Goal: Task Accomplishment & Management: Complete application form

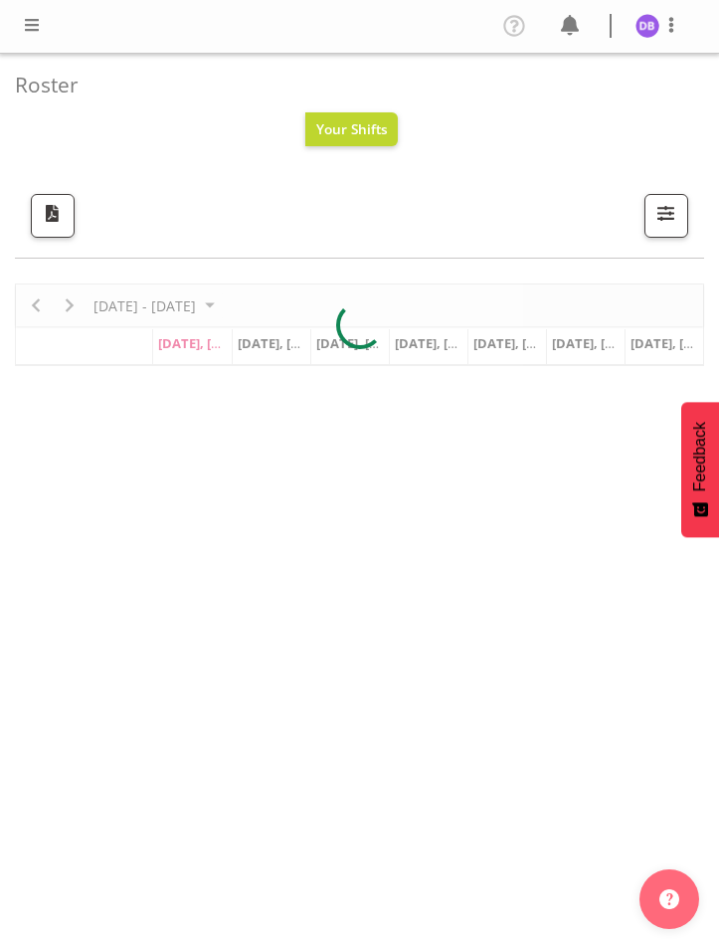
click at [31, 27] on span at bounding box center [32, 25] width 24 height 24
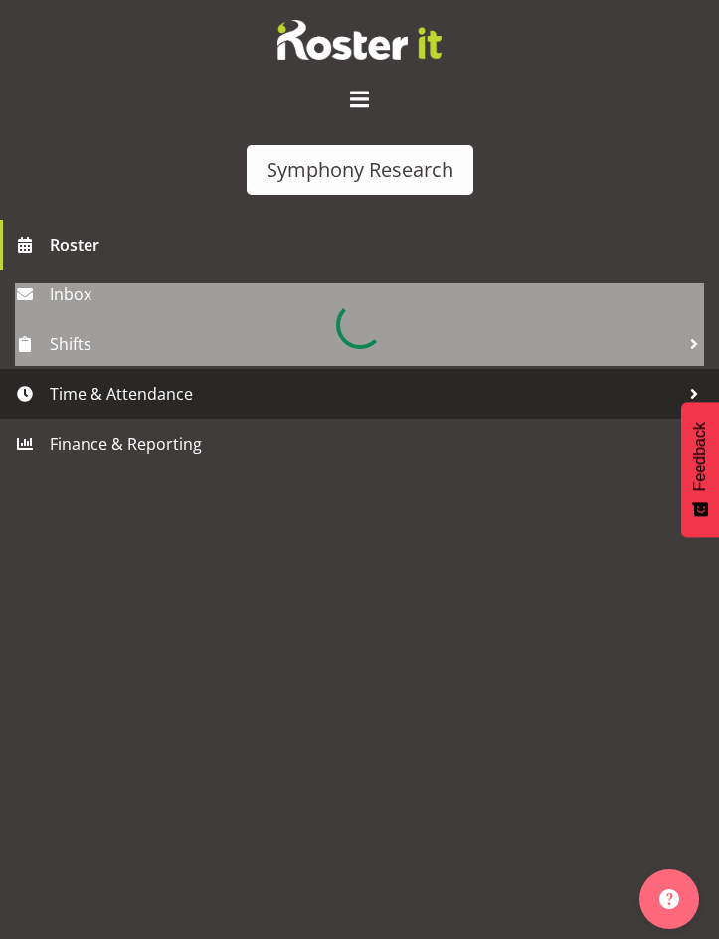
click at [122, 394] on span "Time & Attendance" at bounding box center [365, 394] width 630 height 30
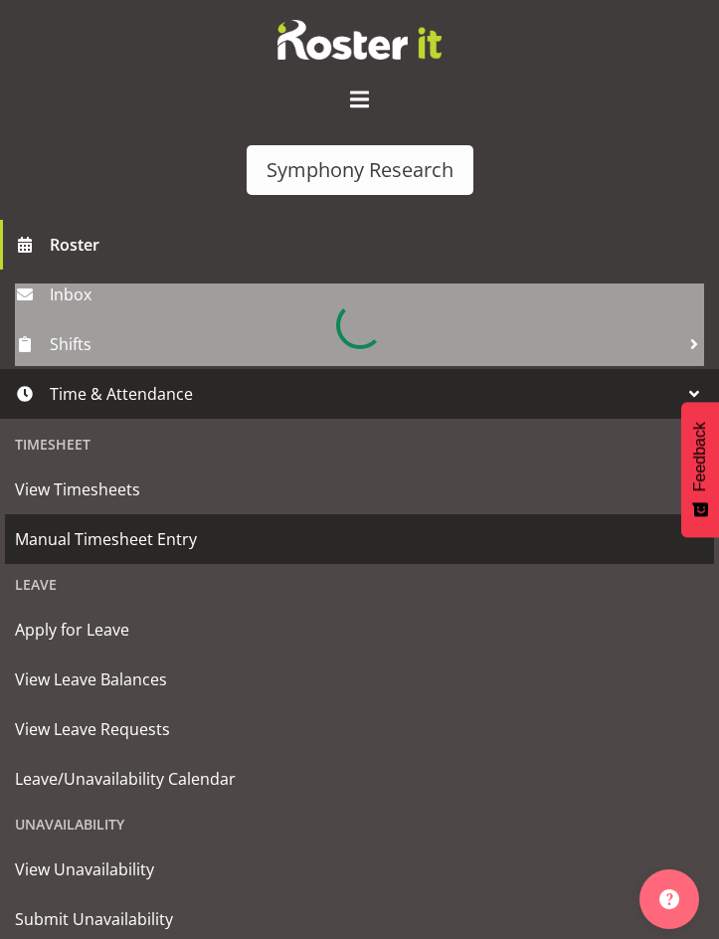
click at [105, 536] on span "Manual Timesheet Entry" at bounding box center [359, 539] width 689 height 30
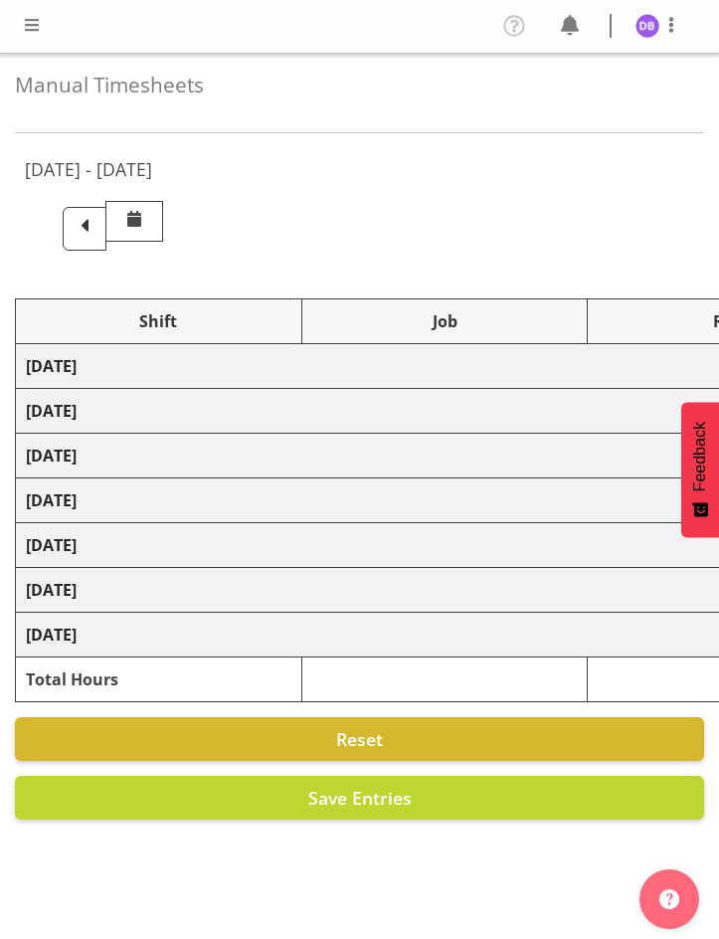
select select "26078"
select select "9636"
select select "47"
select select "26078"
select select "9426"
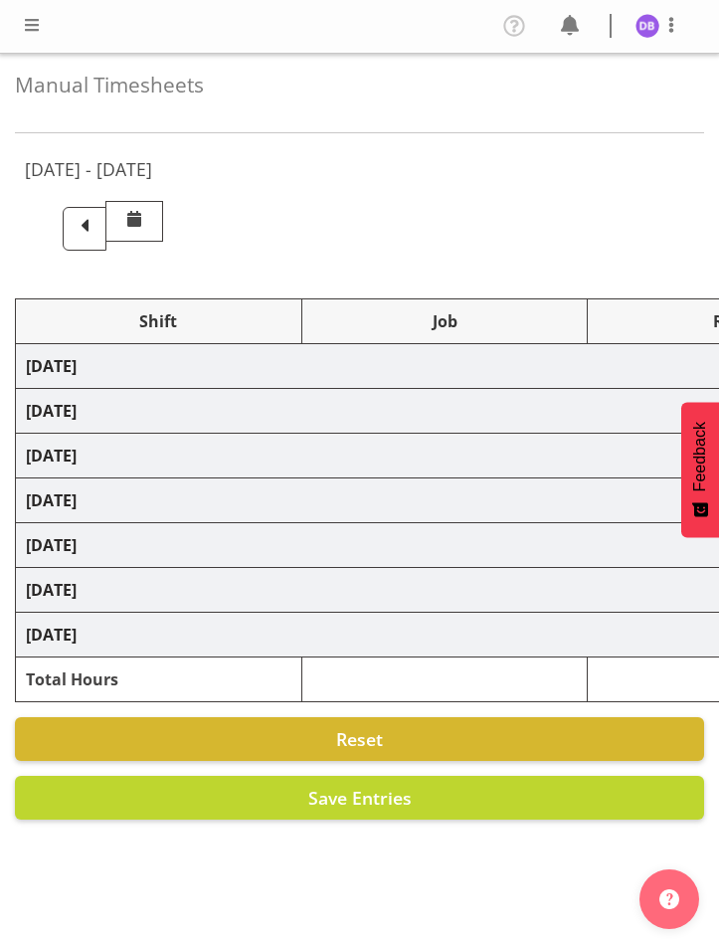
select select "47"
select select "26078"
select select "9636"
select select "47"
select select "26078"
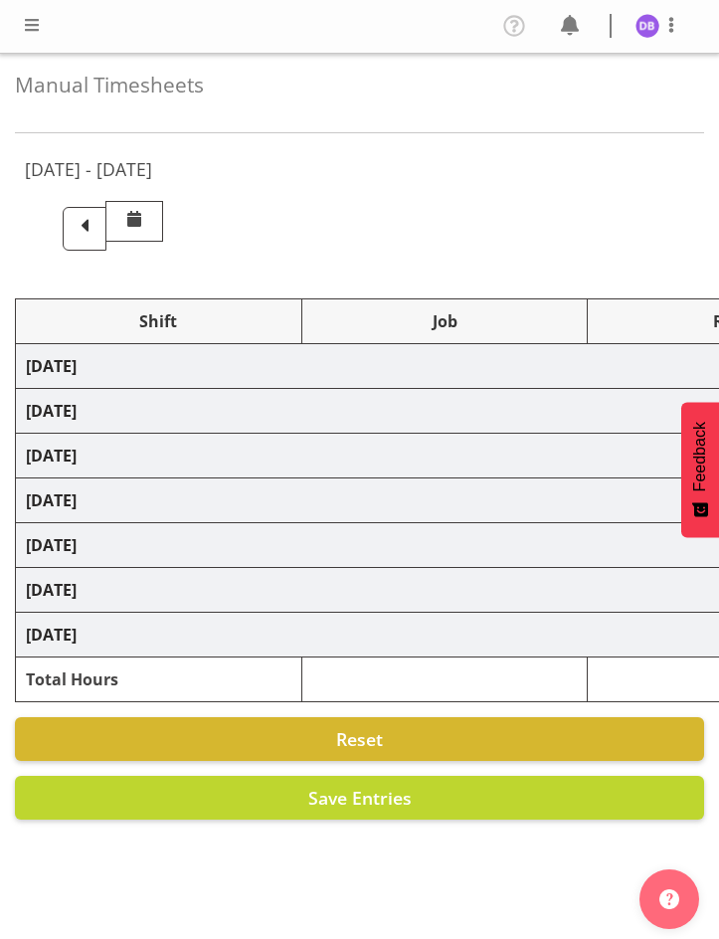
select select "9426"
select select "47"
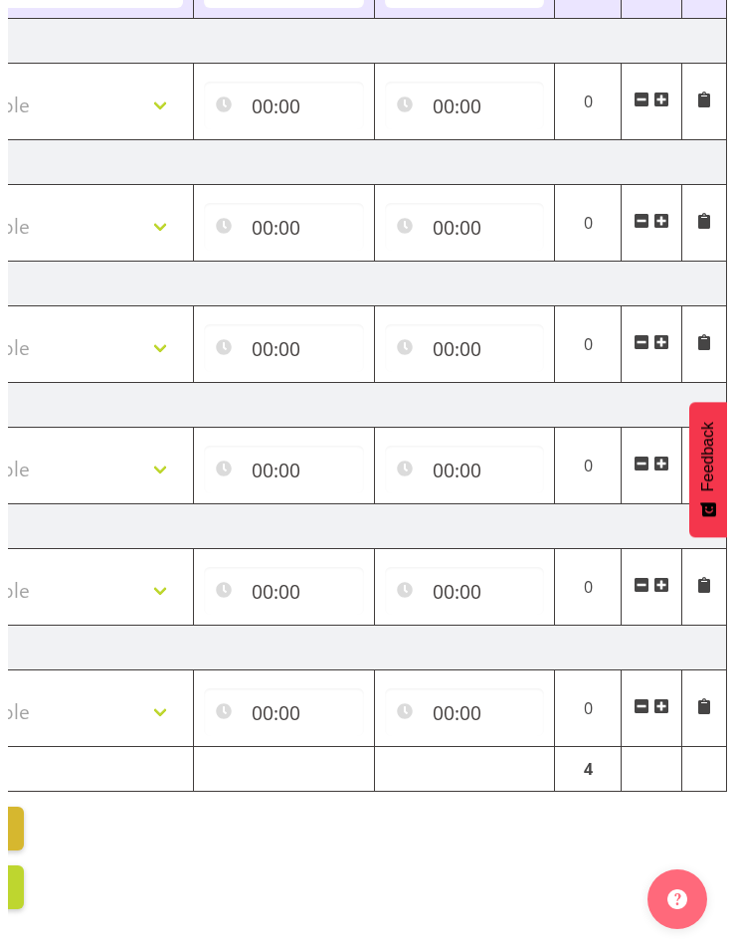
scroll to position [127, 0]
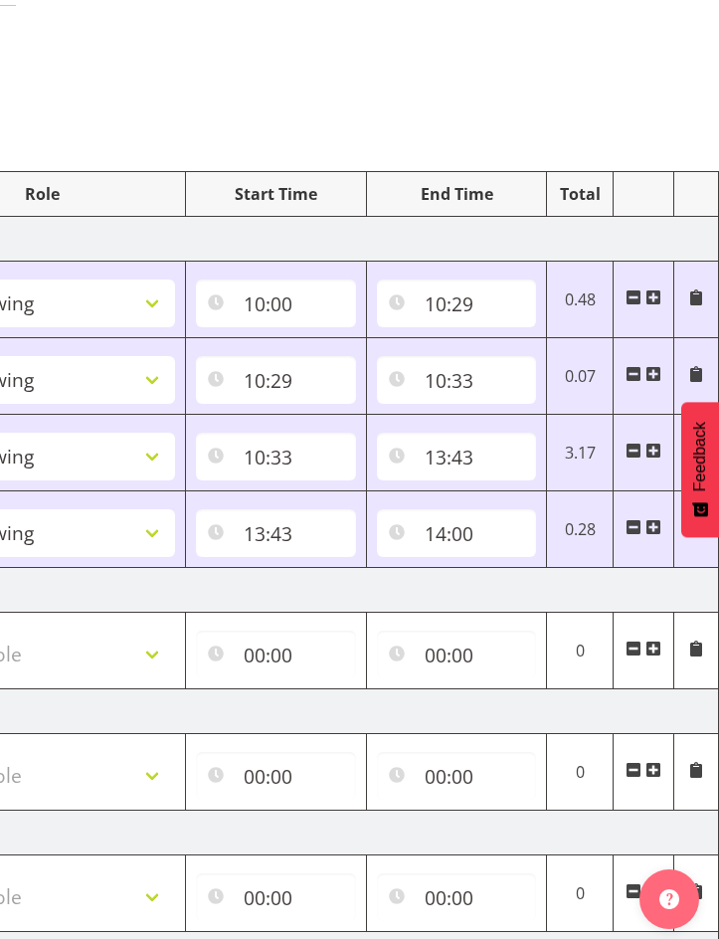
click at [655, 527] on span at bounding box center [654, 527] width 16 height 16
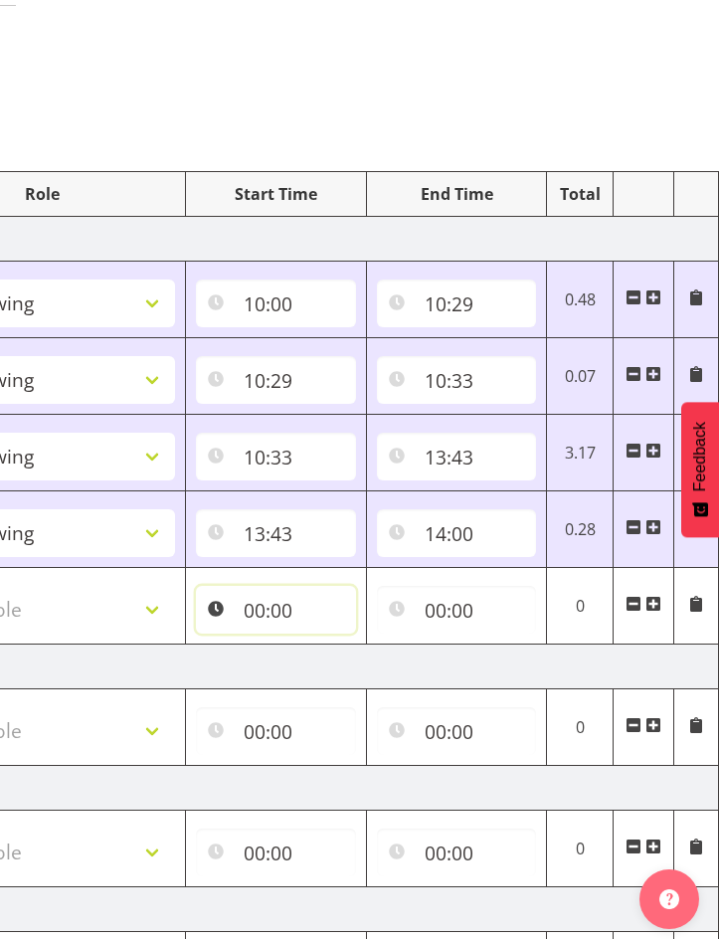
drag, startPoint x: 265, startPoint y: 606, endPoint x: 232, endPoint y: 624, distance: 37.4
click at [265, 605] on input "00:00" at bounding box center [276, 610] width 160 height 48
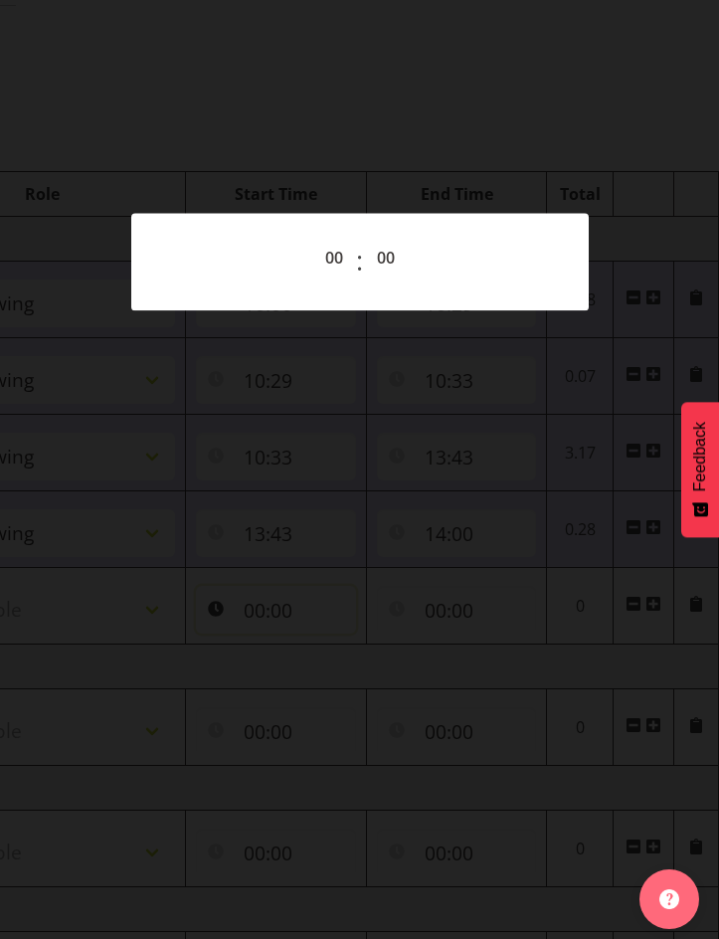
scroll to position [0, 673]
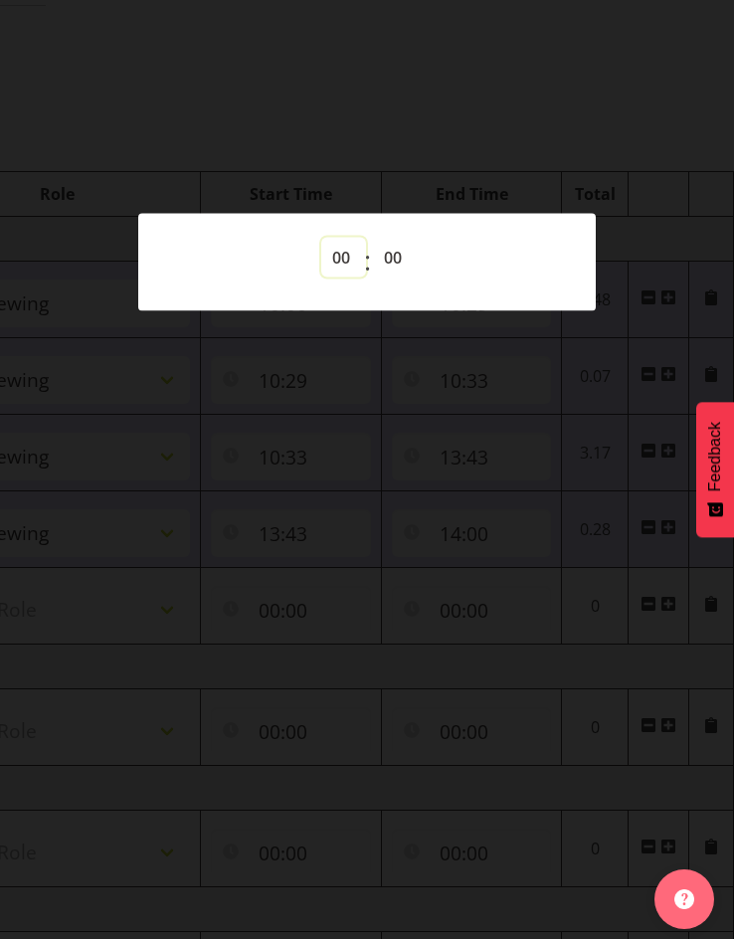
click at [341, 247] on select "00 01 02 03 04 05 06 07 08 09 10 11 12 13 14 15 16 17 18 19 20 21 22 23" at bounding box center [343, 258] width 45 height 40
select select "17"
click at [321, 238] on select "00 01 02 03 04 05 06 07 08 09 10 11 12 13 14 15 16 17 18 19 20 21 22 23" at bounding box center [343, 258] width 45 height 40
type input "17:00"
click at [627, 123] on div at bounding box center [367, 469] width 734 height 939
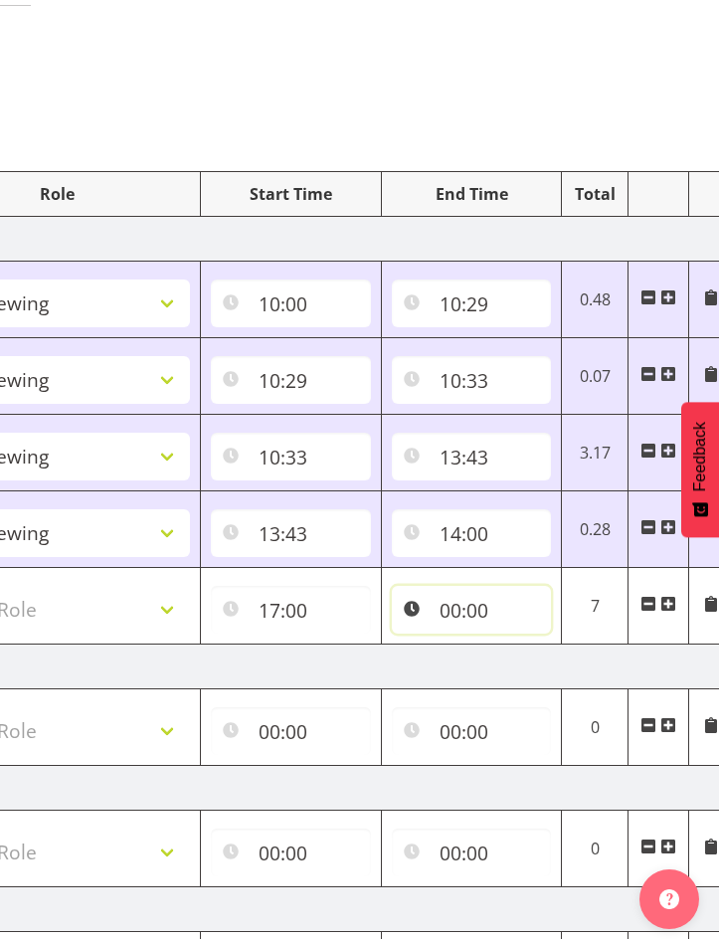
click at [458, 607] on input "00:00" at bounding box center [472, 610] width 160 height 48
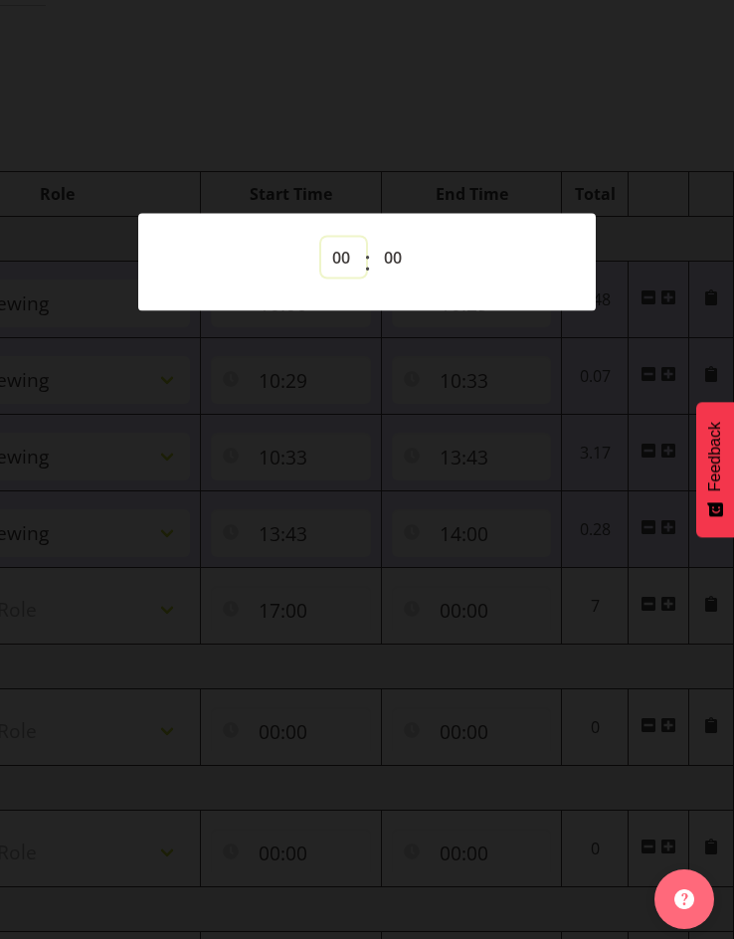
click at [343, 261] on select "00 01 02 03 04 05 06 07 08 09 10 11 12 13 14 15 16 17 18 19 20 21 22 23" at bounding box center [343, 258] width 45 height 40
select select "20"
type input "20:00"
click at [396, 136] on div at bounding box center [367, 469] width 734 height 939
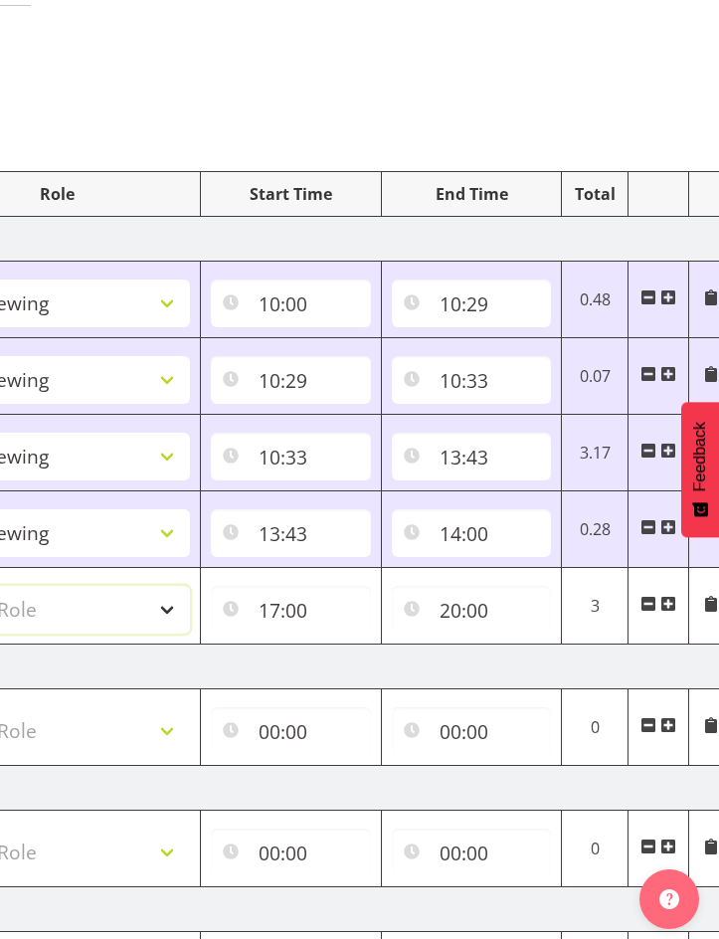
click at [169, 607] on select "Select Role Briefing Interviewing" at bounding box center [57, 610] width 266 height 48
select select "47"
click at [0, 586] on select "Select Role Briefing Interviewing" at bounding box center [57, 610] width 266 height 48
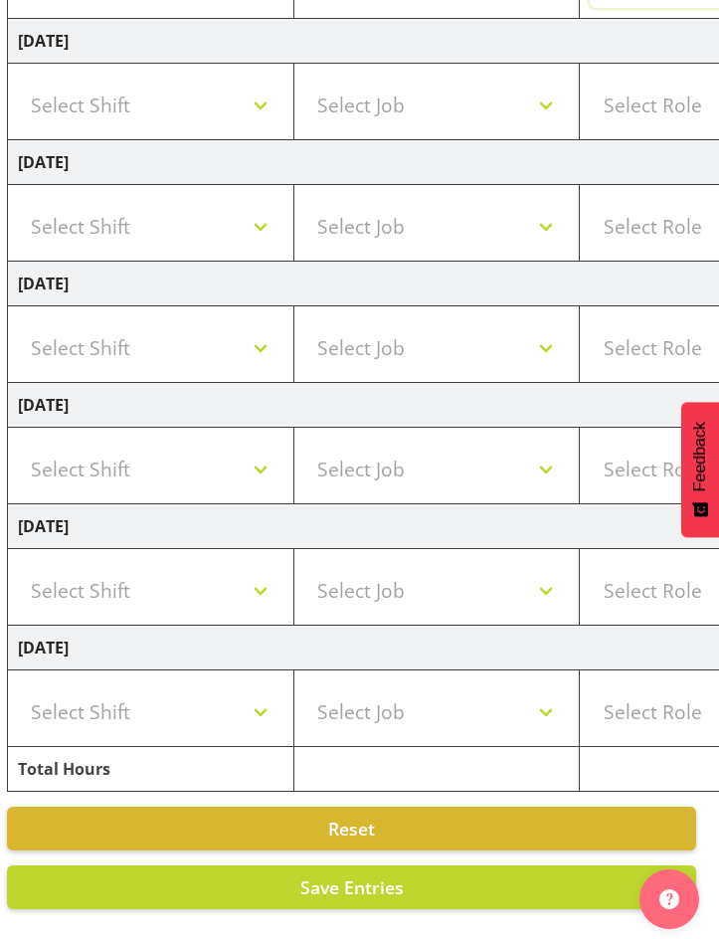
scroll to position [204, 0]
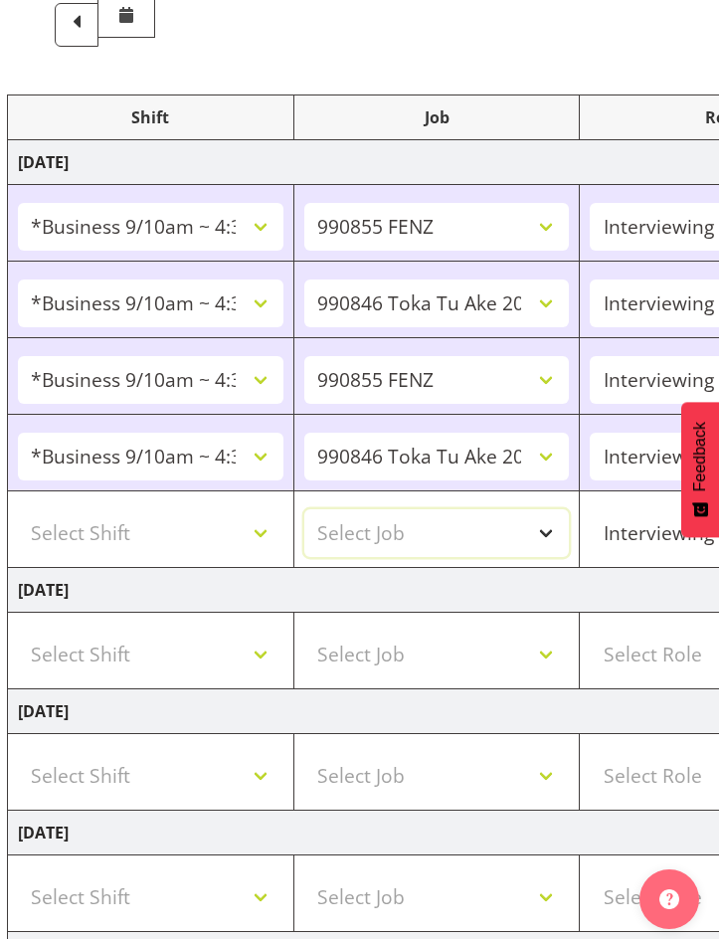
click at [413, 531] on select "Select Job 550060 IF Admin 553492 World Poll Aus Wave 2 Main 2025 553493 World …" at bounding box center [437, 533] width 266 height 48
select select "9636"
click at [304, 509] on select "Select Job 550060 IF Admin 553492 World Poll Aus Wave 2 Main 2025 553493 World …" at bounding box center [437, 533] width 266 height 48
click at [258, 533] on select "Select Shift !!Weekend Residential (Roster IT Shift Label) *Business 9/10am ~ 4…" at bounding box center [151, 533] width 266 height 48
select select "48116"
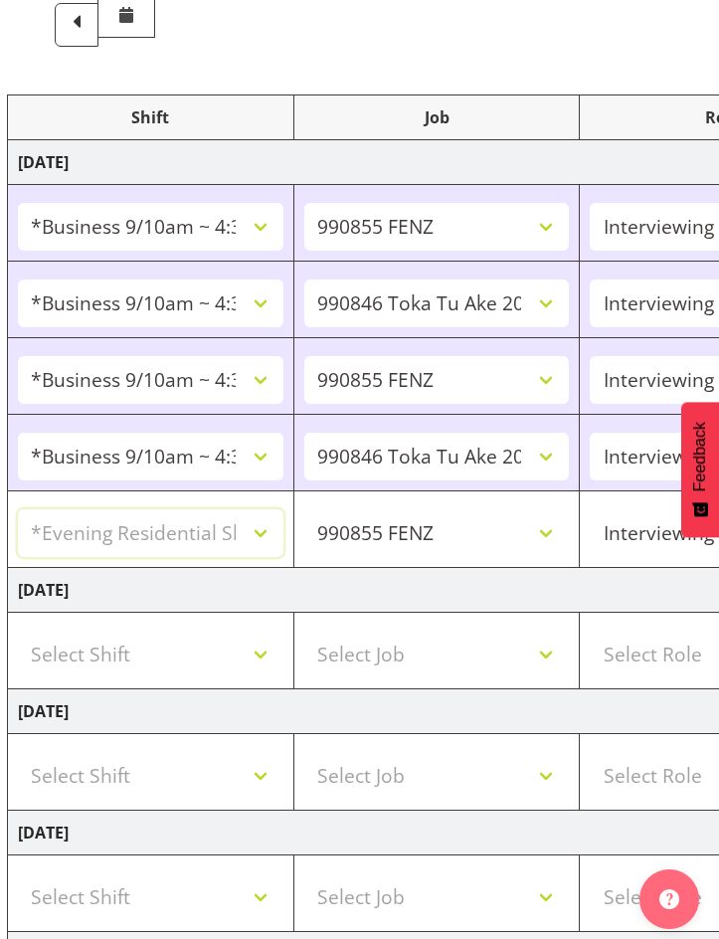
click at [18, 509] on select "Select Shift !!Weekend Residential (Roster IT Shift Label) *Business 9/10am ~ 4…" at bounding box center [151, 533] width 266 height 48
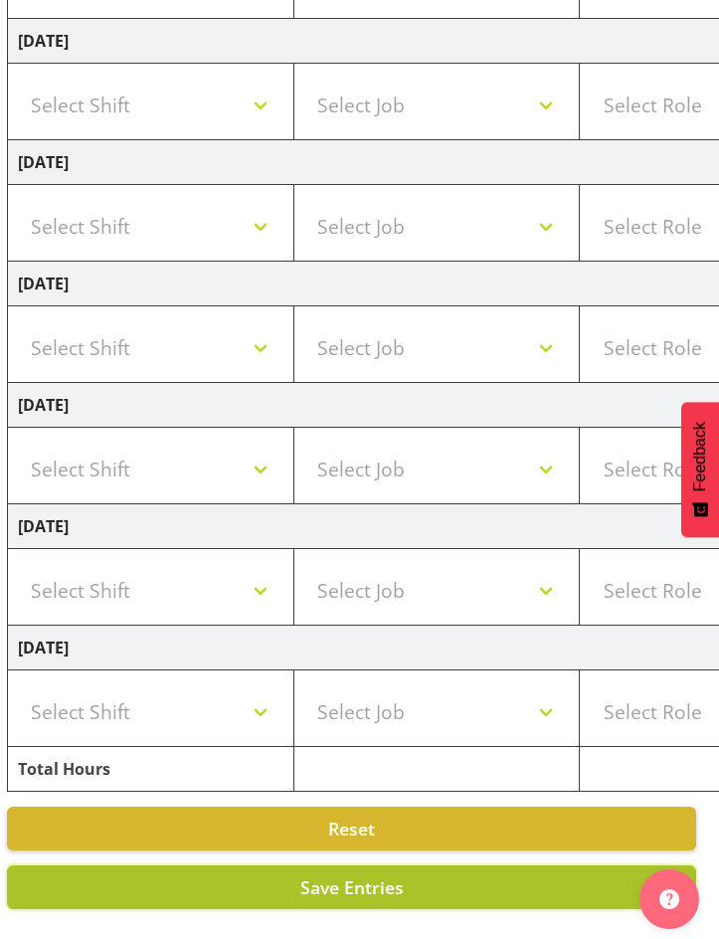
click at [346, 875] on span "Save Entries" at bounding box center [351, 887] width 103 height 24
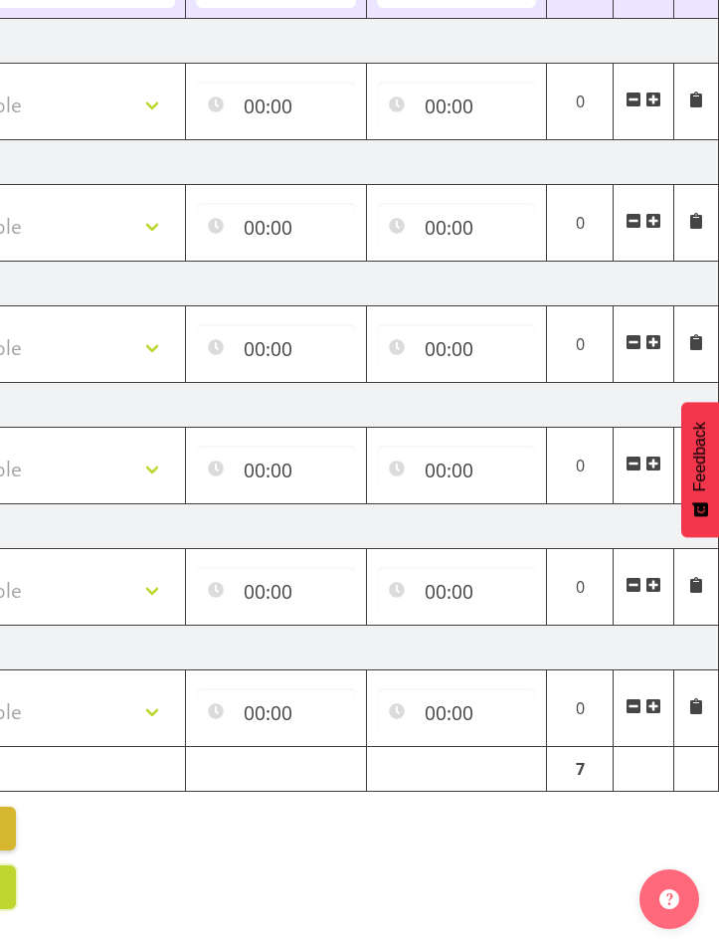
scroll to position [204, 0]
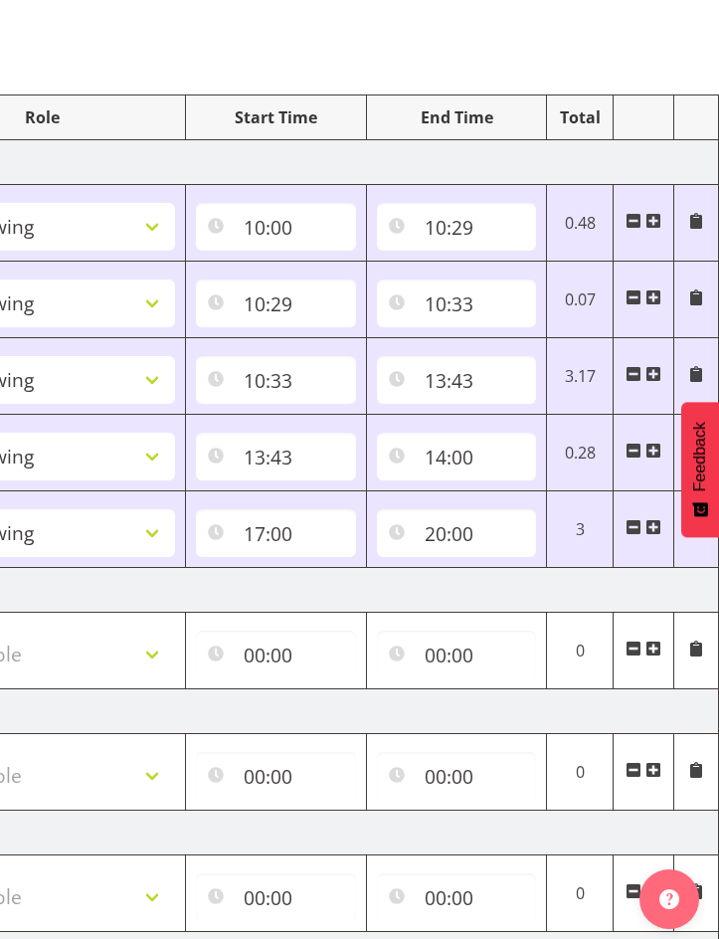
click at [656, 523] on span at bounding box center [654, 527] width 16 height 16
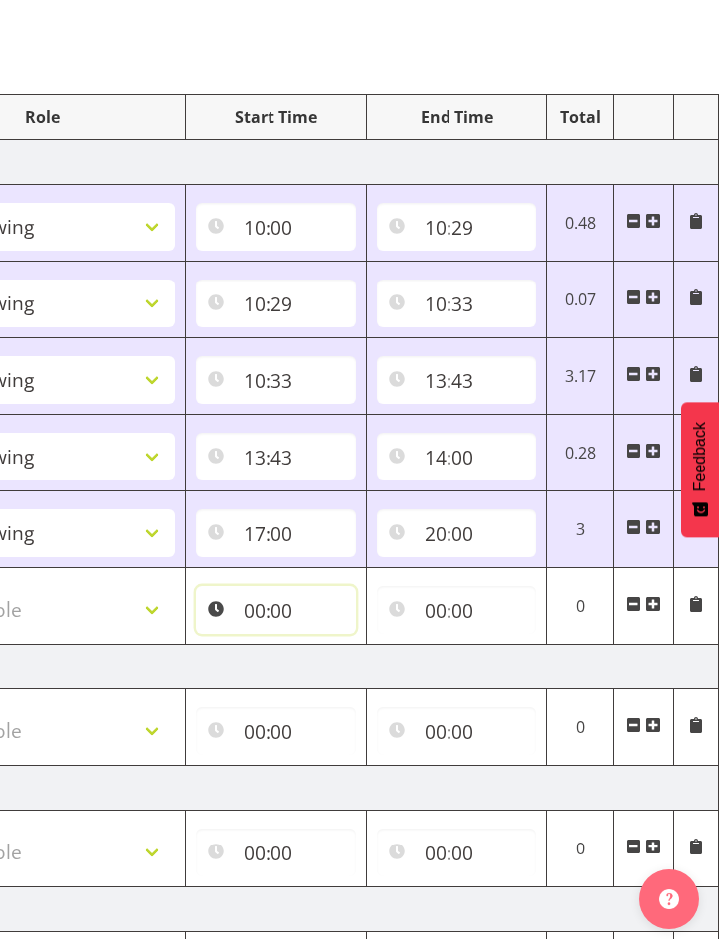
click at [261, 611] on input "00:00" at bounding box center [276, 610] width 160 height 48
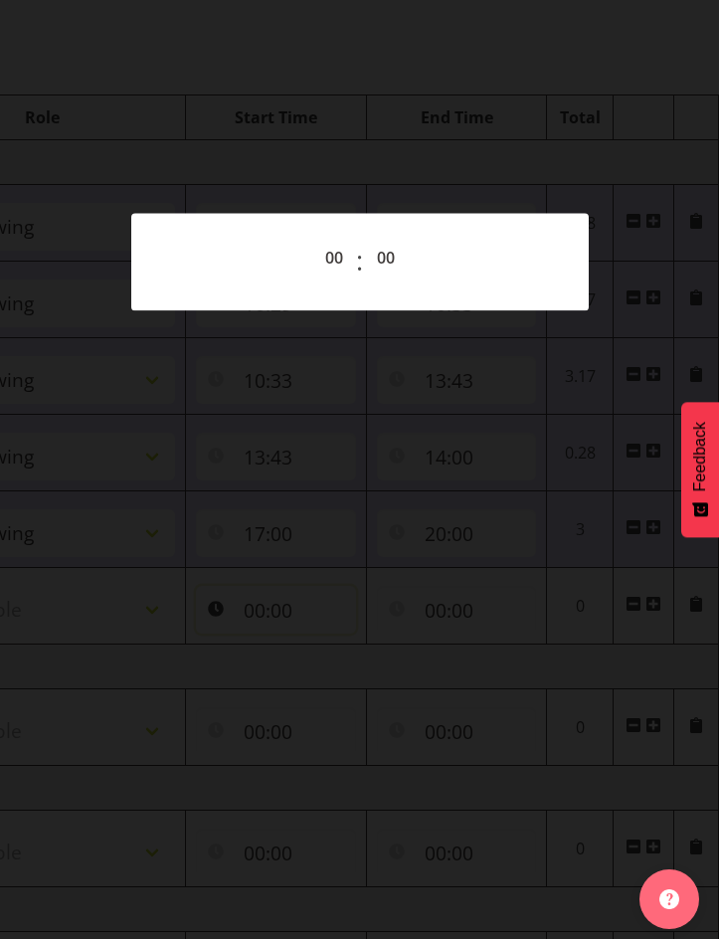
scroll to position [0, 673]
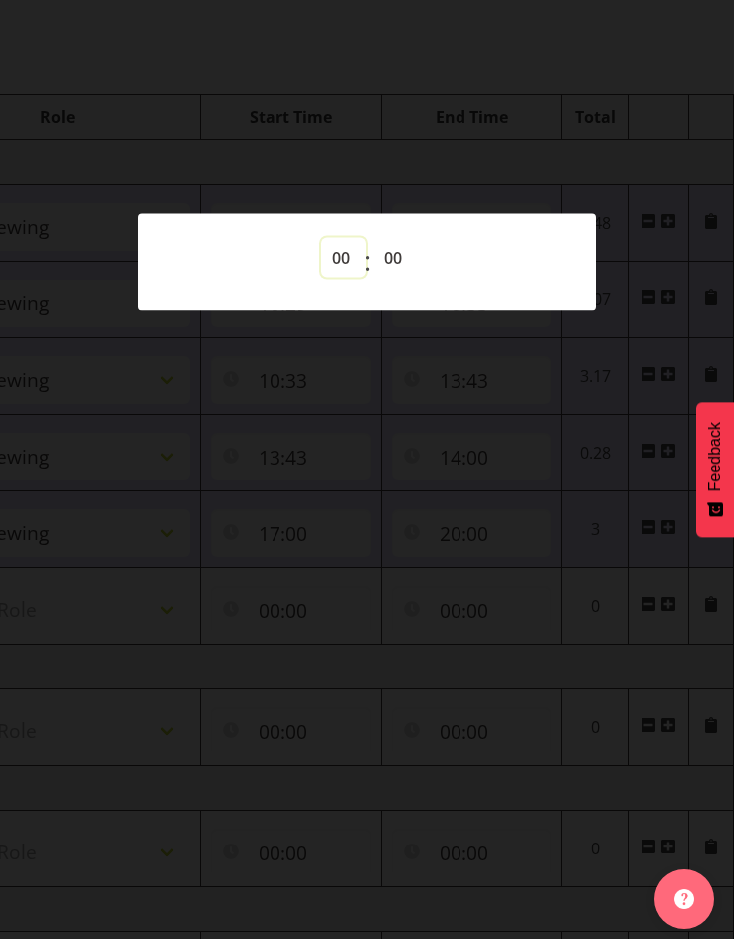
click at [341, 261] on select "00 01 02 03 04 05 06 07 08 09 10 11 12 13 14 15 16 17 18 19 20 21 22 23" at bounding box center [343, 258] width 45 height 40
select select "20"
click at [321, 238] on select "00 01 02 03 04 05 06 07 08 09 10 11 12 13 14 15 16 17 18 19 20 21 22 23" at bounding box center [343, 258] width 45 height 40
type input "20:00"
click at [405, 253] on select "00 01 02 03 04 05 06 07 08 09 10 11 12 13 14 15 16 17 18 19 20 21 22 23 24 25 2…" at bounding box center [395, 258] width 45 height 40
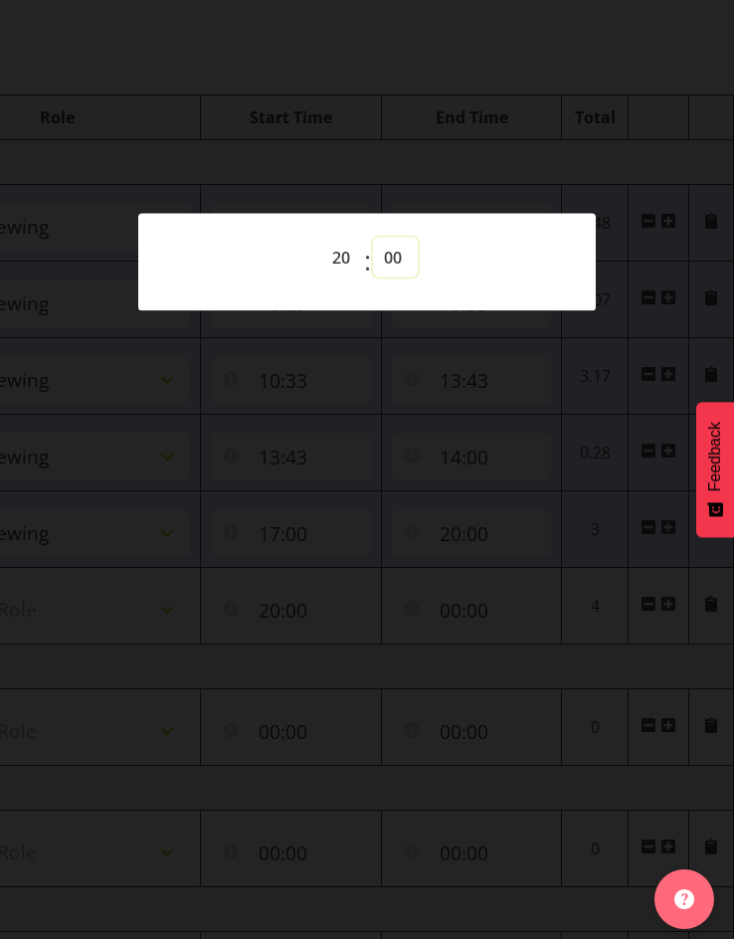
select select "30"
click at [373, 238] on select "00 01 02 03 04 05 06 07 08 09 10 11 12 13 14 15 16 17 18 19 20 21 22 23 24 25 2…" at bounding box center [395, 258] width 45 height 40
type input "20:30"
click at [489, 152] on div at bounding box center [367, 469] width 734 height 939
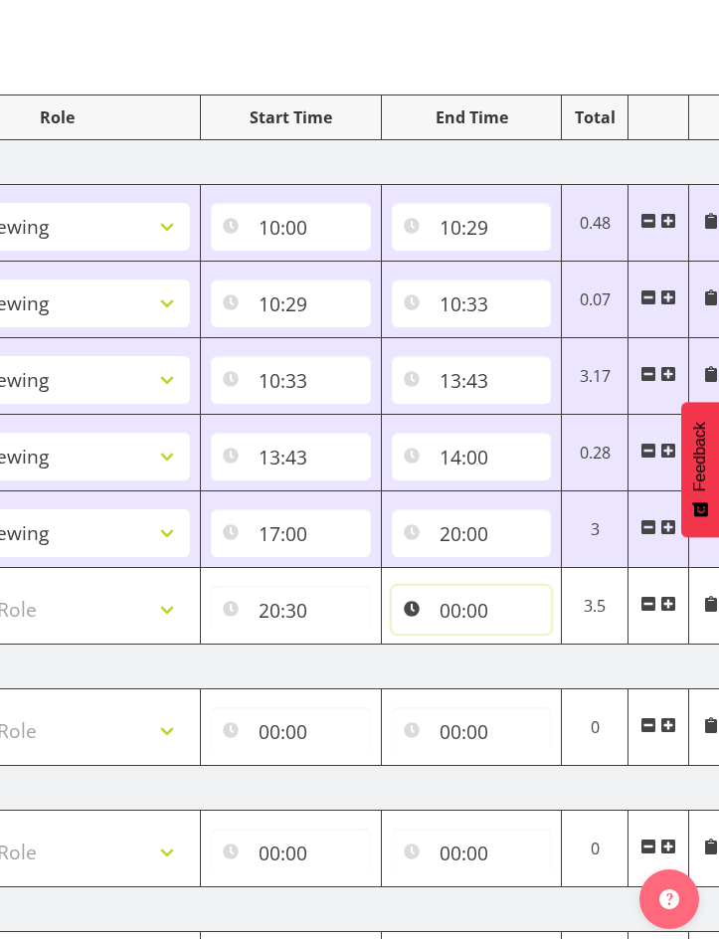
click at [478, 604] on input "00:00" at bounding box center [472, 610] width 160 height 48
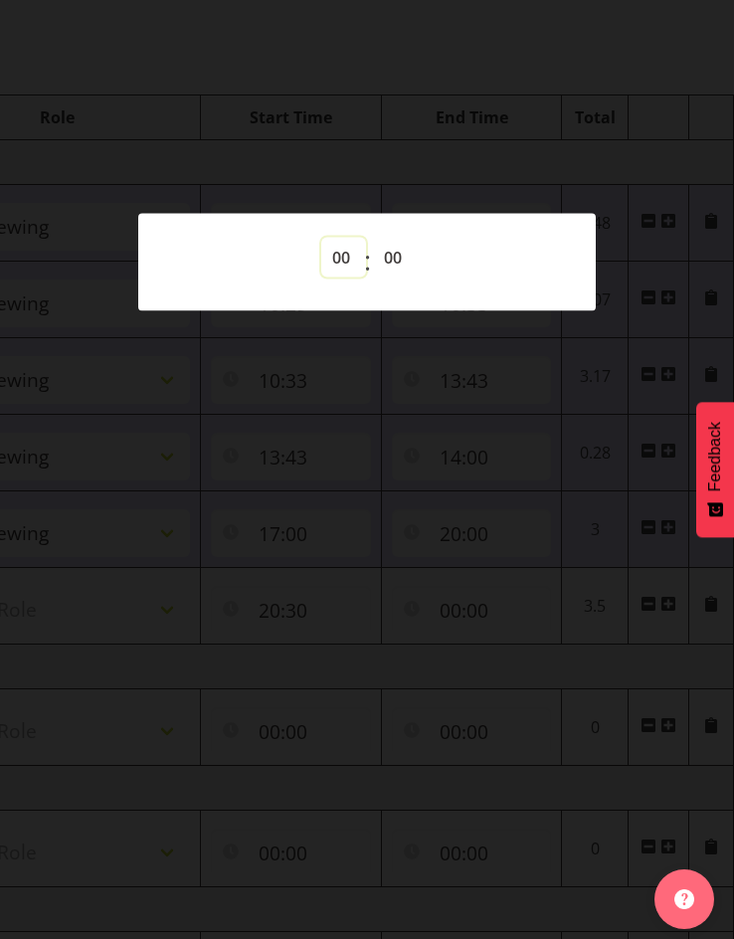
click at [337, 252] on select "00 01 02 03 04 05 06 07 08 09 10 11 12 13 14 15 16 17 18 19 20 21 22 23" at bounding box center [343, 258] width 45 height 40
select select "22"
click at [321, 238] on select "00 01 02 03 04 05 06 07 08 09 10 11 12 13 14 15 16 17 18 19 20 21 22 23" at bounding box center [343, 258] width 45 height 40
type input "22:00"
click at [395, 255] on select "00 01 02 03 04 05 06 07 08 09 10 11 12 13 14 15 16 17 18 19 20 21 22 23 24 25 2…" at bounding box center [395, 258] width 45 height 40
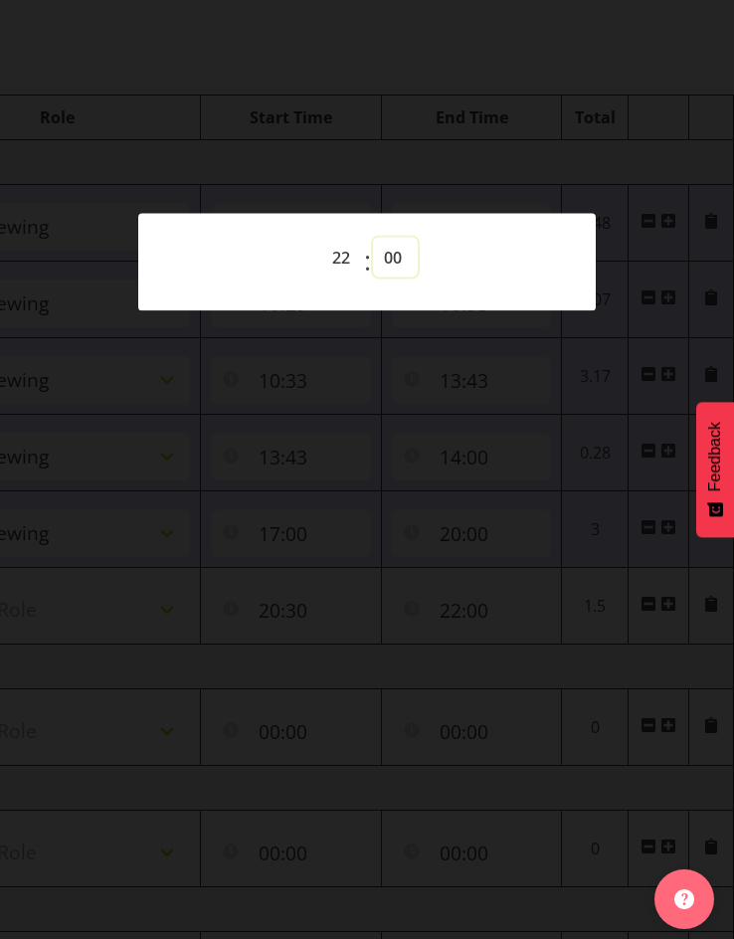
click at [373, 238] on select "00 01 02 03 04 05 06 07 08 09 10 11 12 13 14 15 16 17 18 19 20 21 22 23 24 25 2…" at bounding box center [395, 258] width 45 height 40
select select "30"
type input "22:30"
click at [478, 155] on div at bounding box center [367, 469] width 734 height 939
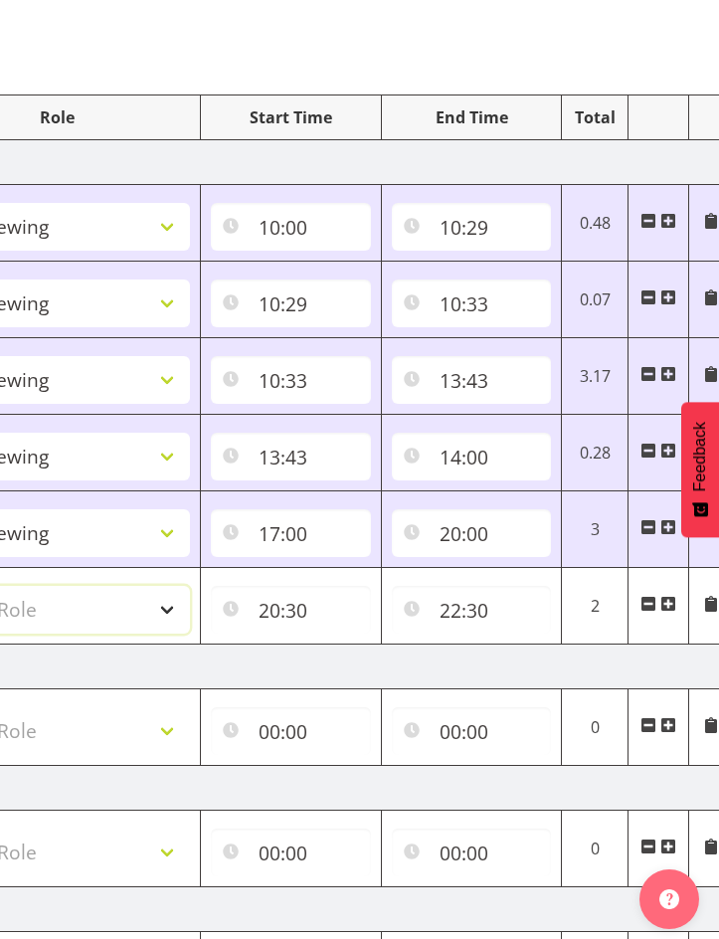
click at [171, 608] on select "Select Role Briefing Interviewing" at bounding box center [57, 610] width 266 height 48
select select "47"
click at [0, 586] on select "Select Role Briefing Interviewing" at bounding box center [57, 610] width 266 height 48
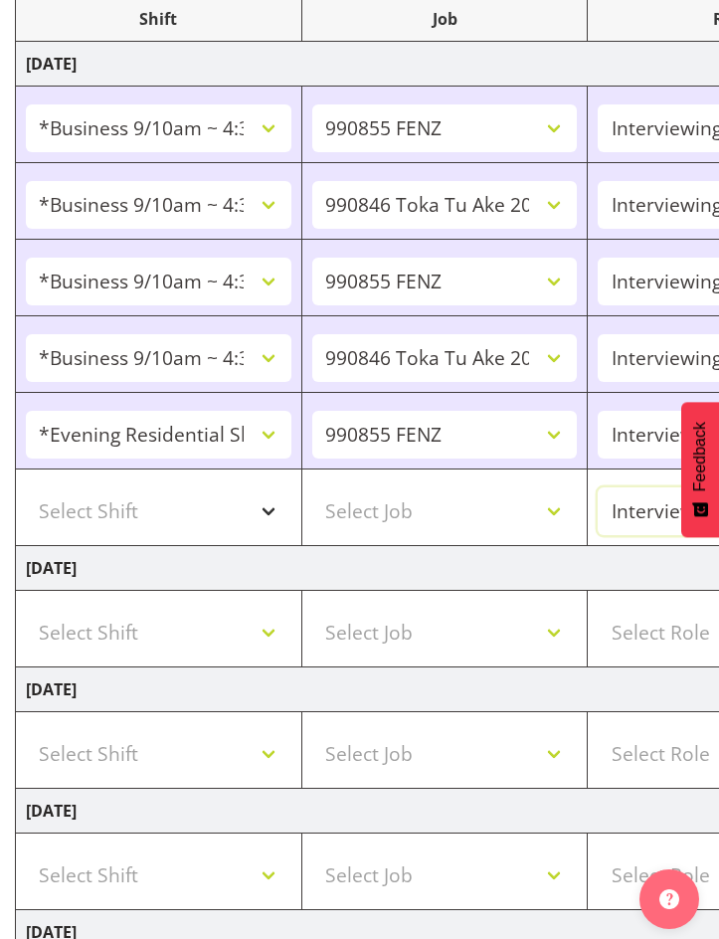
scroll to position [281, 0]
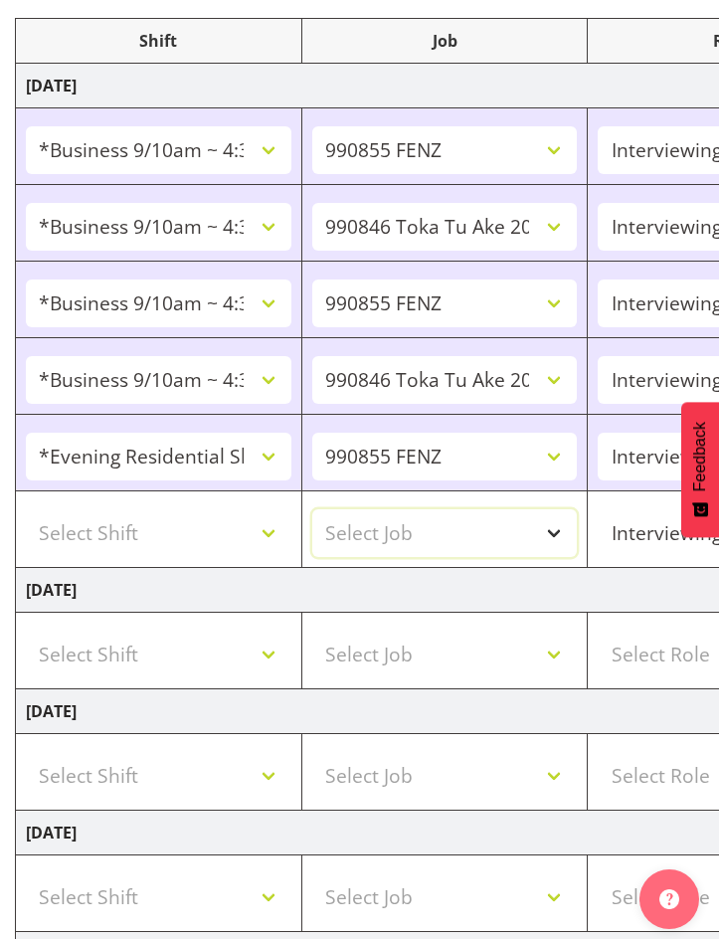
click at [432, 520] on select "Select Job 550060 IF Admin 553492 World Poll Aus Wave 2 Main 2025 553493 World …" at bounding box center [445, 533] width 266 height 48
select select "10499"
click at [312, 509] on select "Select Job 550060 IF Admin 553492 World Poll Aus Wave 2 Main 2025 553493 World …" at bounding box center [445, 533] width 266 height 48
click at [265, 529] on select "Select Shift !!Weekend Residential (Roster IT Shift Label) *Business 9/10am ~ 4…" at bounding box center [159, 533] width 266 height 48
select select "56692"
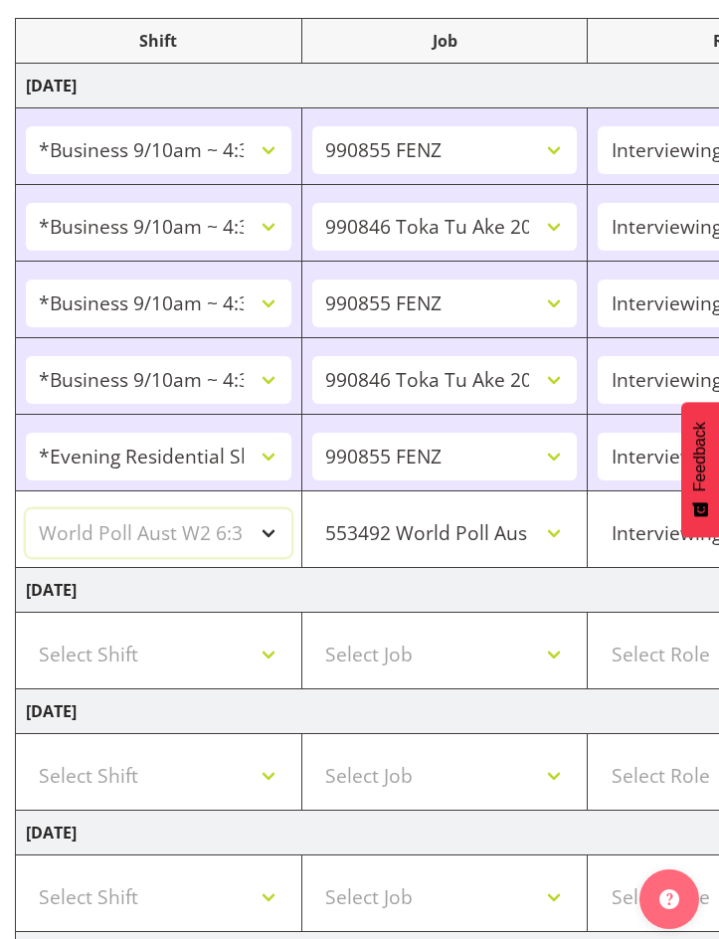
click at [26, 509] on select "Select Shift !!Weekend Residential (Roster IT Shift Label) *Business 9/10am ~ 4…" at bounding box center [159, 533] width 266 height 48
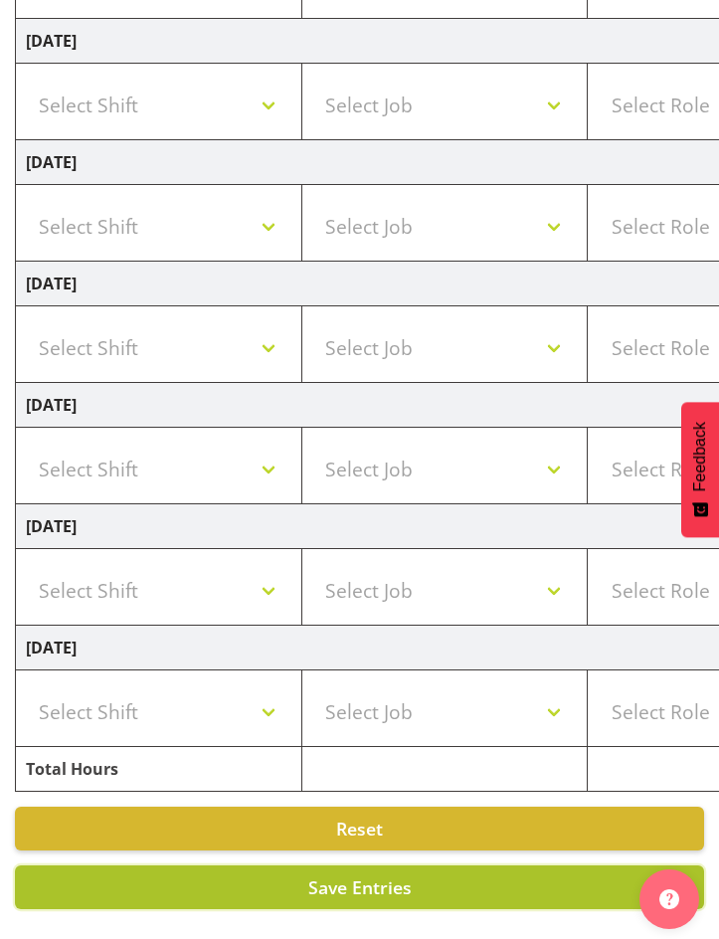
click at [409, 865] on button "Save Entries" at bounding box center [359, 887] width 689 height 44
click at [327, 875] on span "Save Entries" at bounding box center [359, 887] width 103 height 24
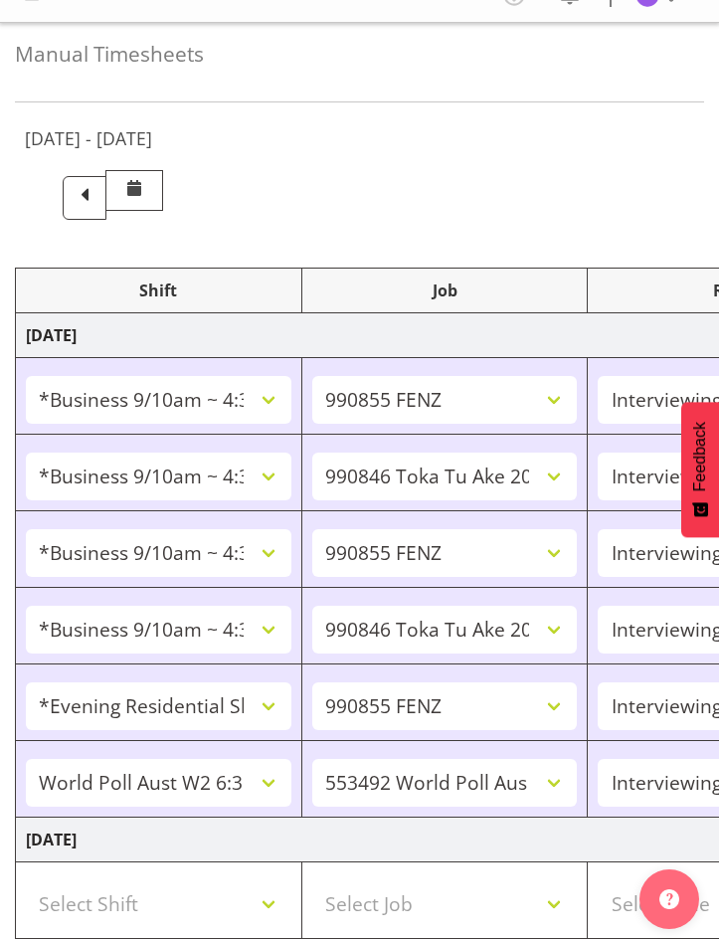
scroll to position [0, 0]
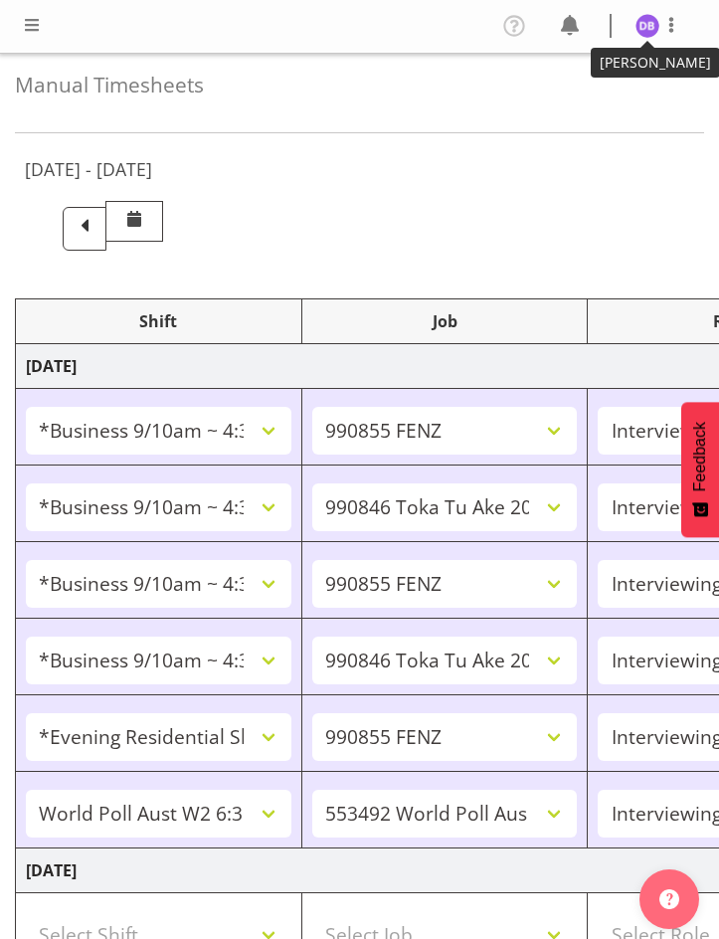
click at [647, 28] on img at bounding box center [648, 26] width 24 height 24
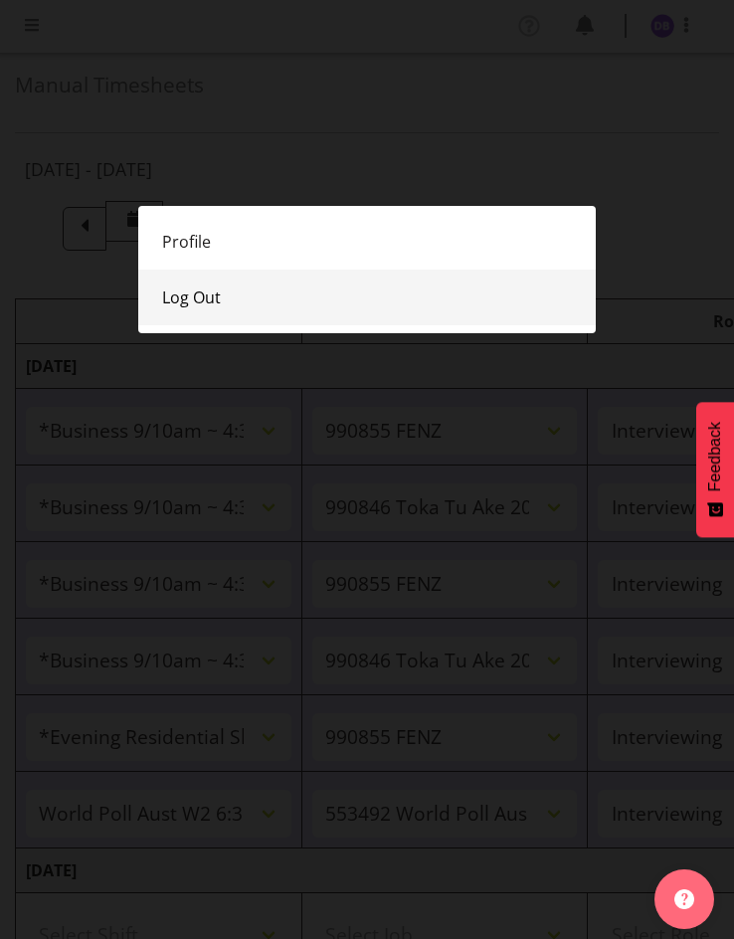
click at [191, 293] on link "Log Out" at bounding box center [367, 298] width 458 height 56
